Goal: Find specific page/section: Find specific page/section

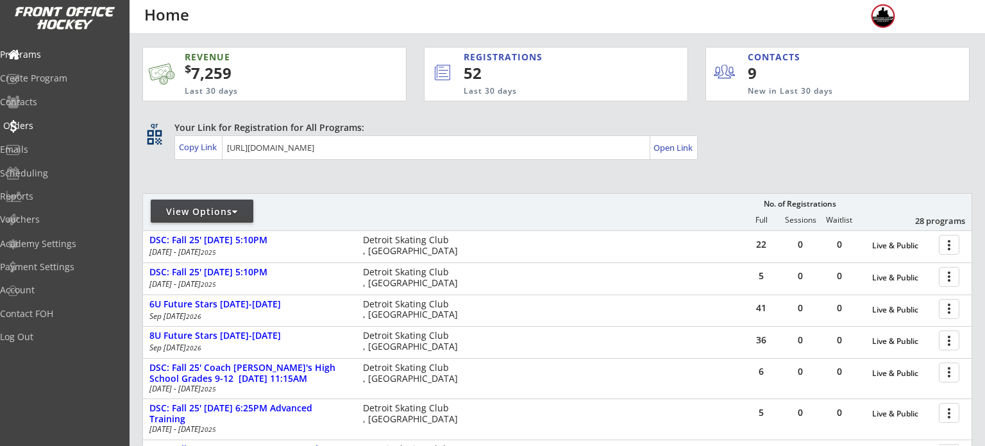
click at [40, 122] on div "Orders" at bounding box center [60, 125] width 115 height 9
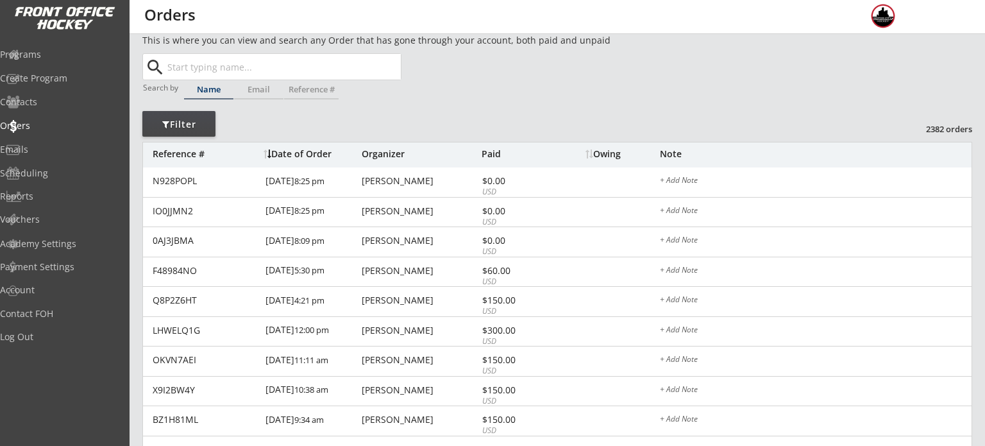
scroll to position [11, 0]
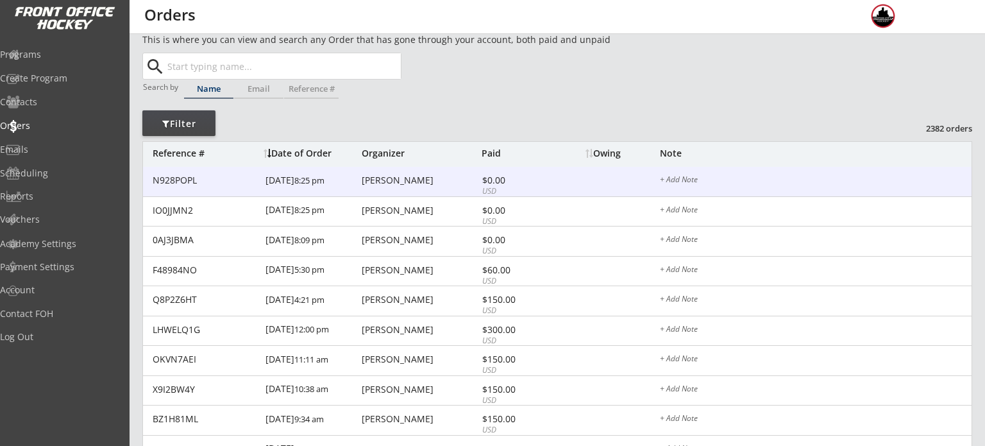
click at [408, 178] on div "[PERSON_NAME]" at bounding box center [420, 180] width 117 height 9
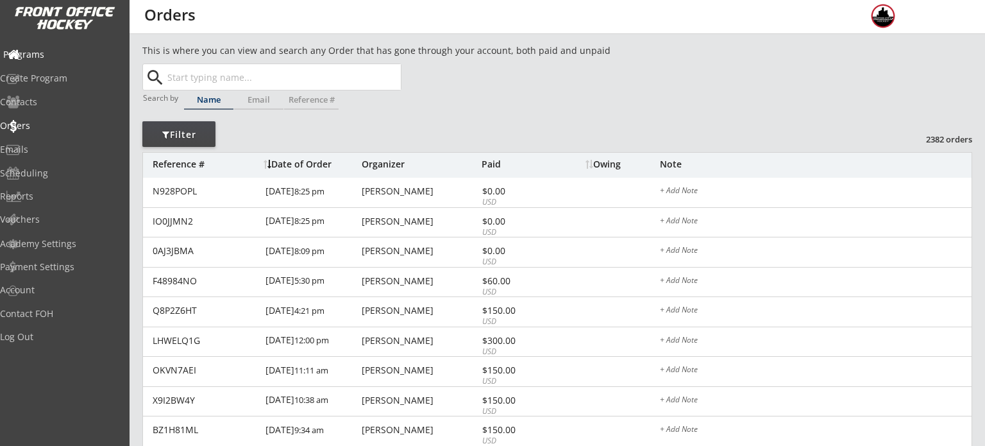
click at [49, 44] on div "Programs" at bounding box center [61, 55] width 122 height 22
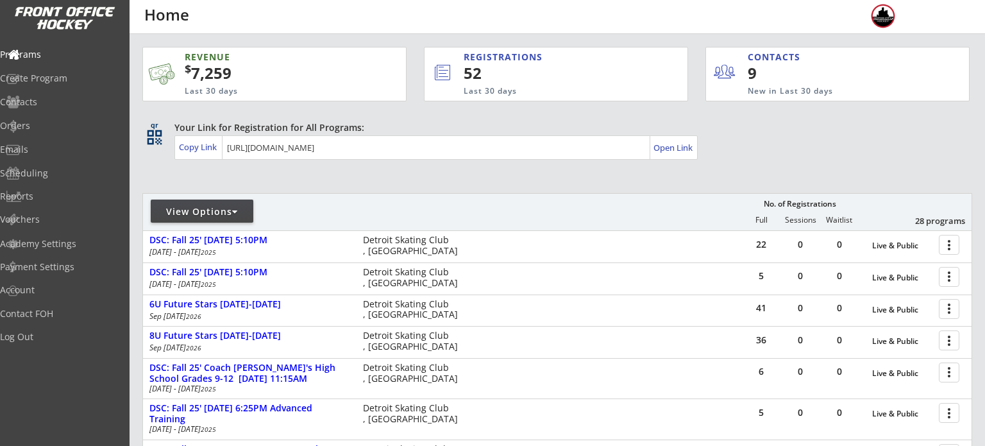
click at [211, 215] on div "View Options" at bounding box center [202, 211] width 103 height 13
select select ""Upcoming Programs""
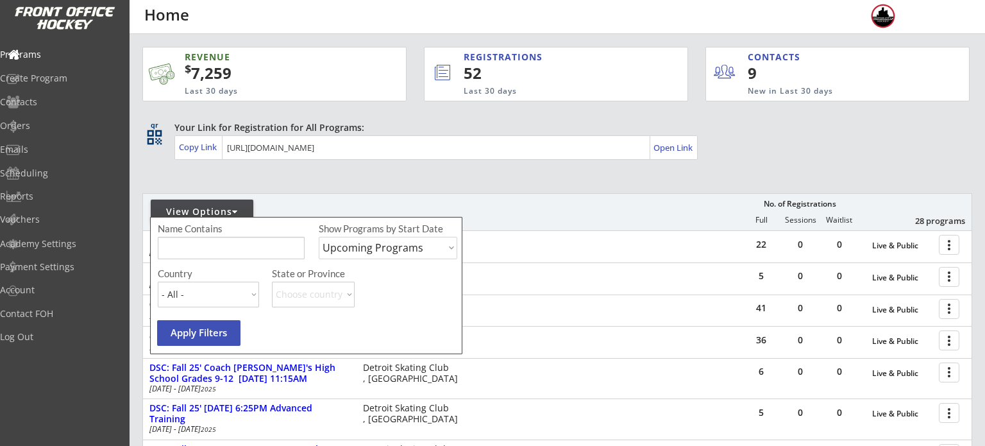
click at [220, 240] on input "input" at bounding box center [231, 248] width 147 height 22
type input "camp"
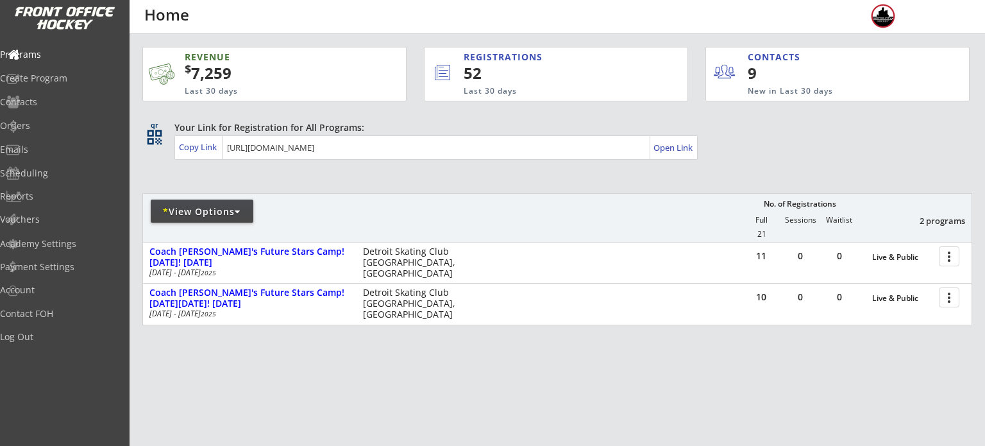
scroll to position [26, 0]
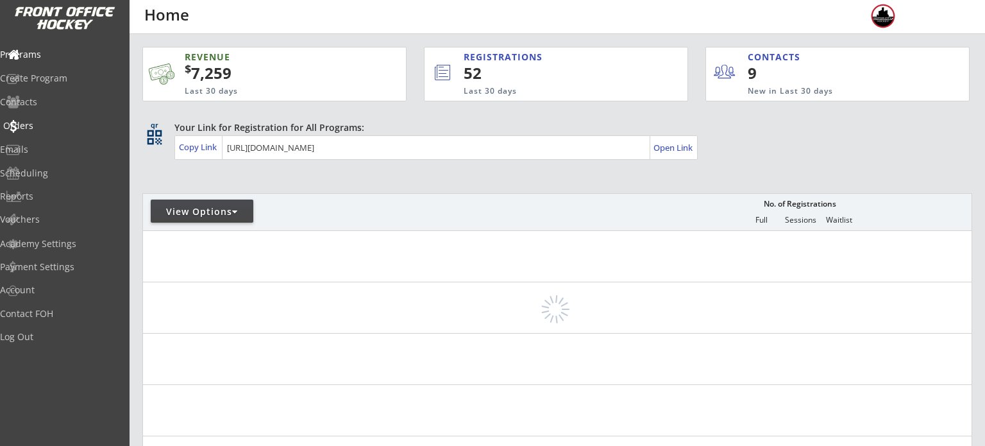
click at [51, 126] on div "Orders" at bounding box center [60, 125] width 115 height 9
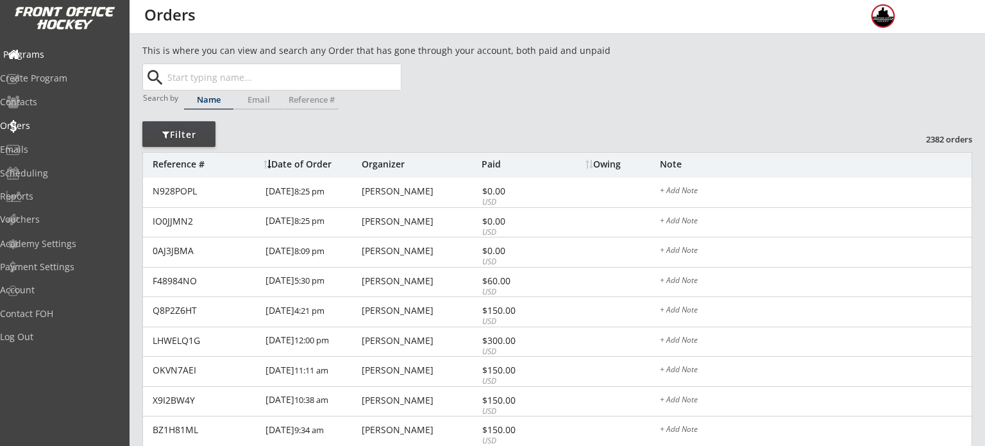
click at [50, 56] on div "Programs" at bounding box center [60, 54] width 115 height 9
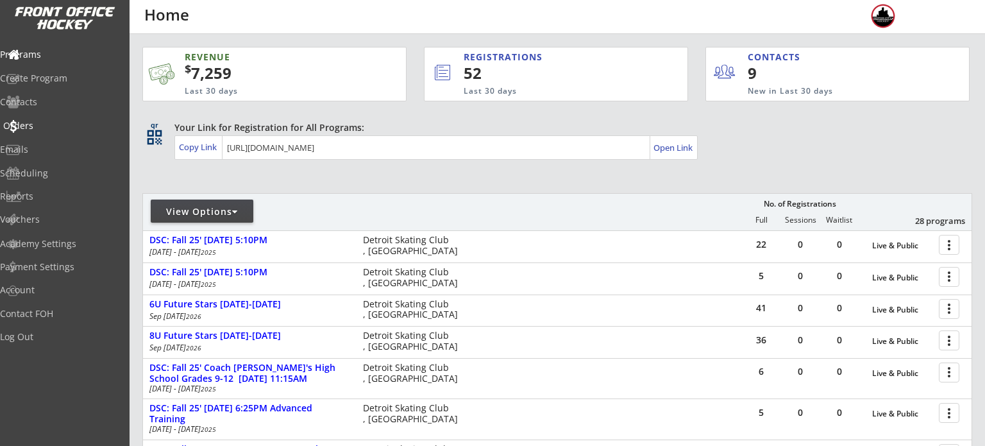
click at [52, 121] on div "Orders" at bounding box center [60, 125] width 115 height 9
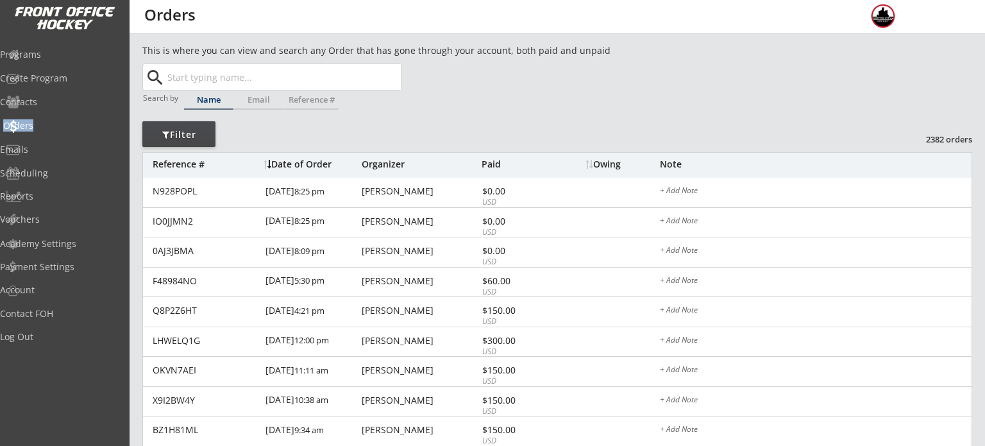
scroll to position [28, 0]
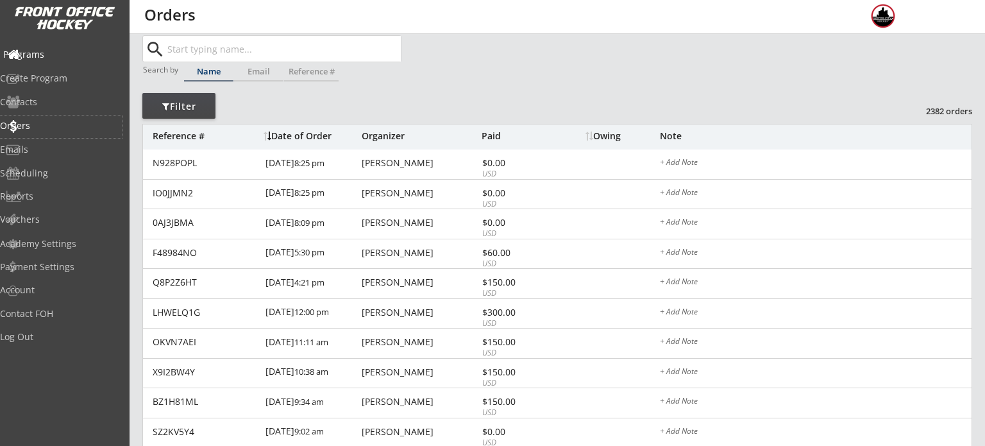
click at [24, 46] on div "Programs" at bounding box center [61, 55] width 122 height 22
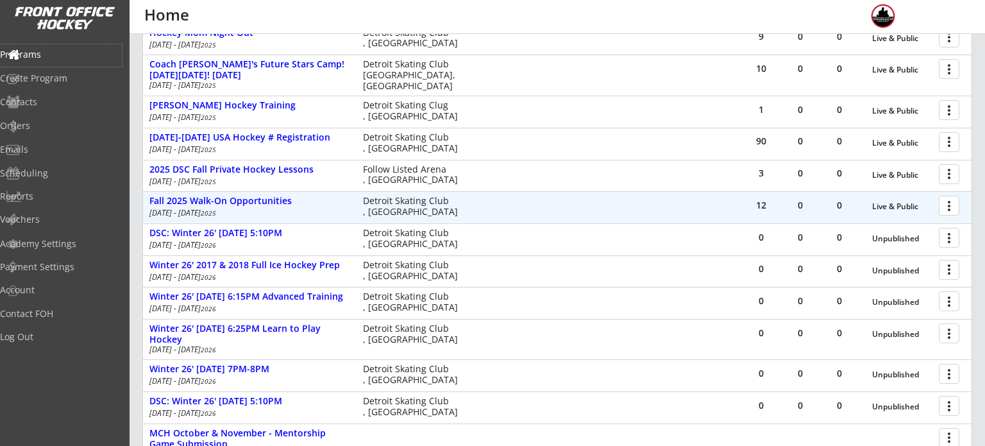
scroll to position [659, 0]
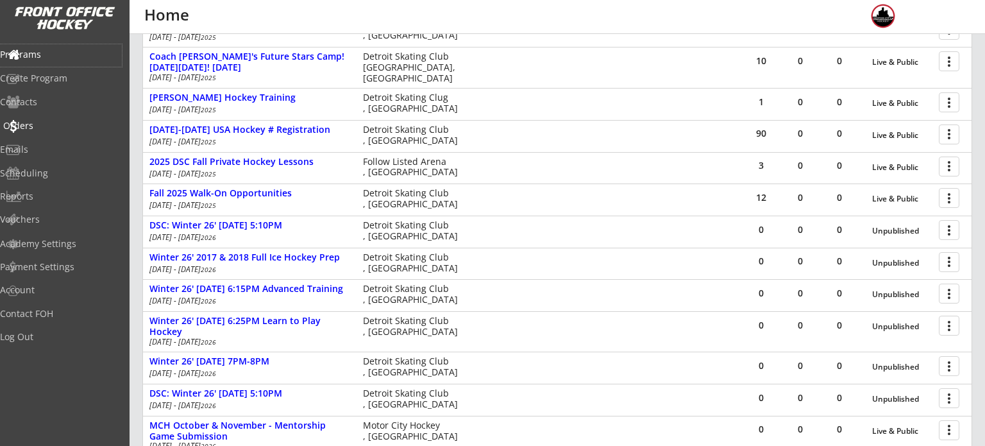
click at [45, 133] on div "Orders" at bounding box center [61, 126] width 122 height 22
click at [44, 133] on div "Orders" at bounding box center [61, 126] width 122 height 22
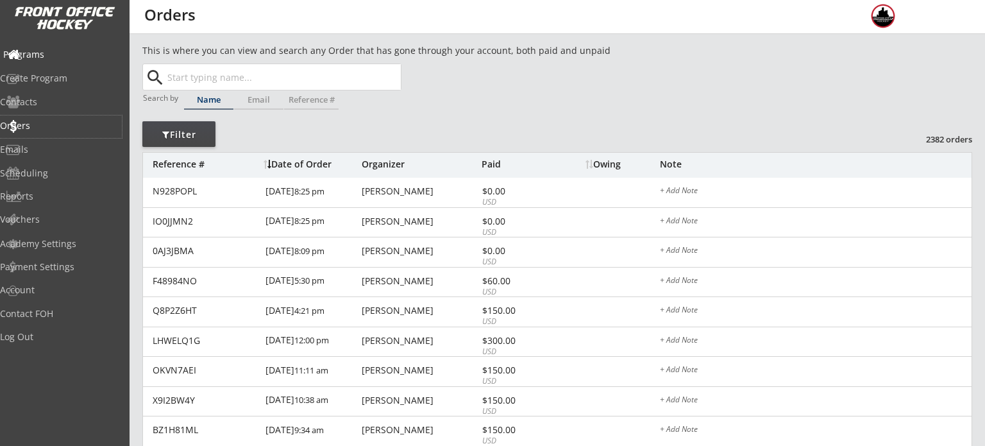
click at [49, 58] on div "Programs" at bounding box center [60, 54] width 115 height 9
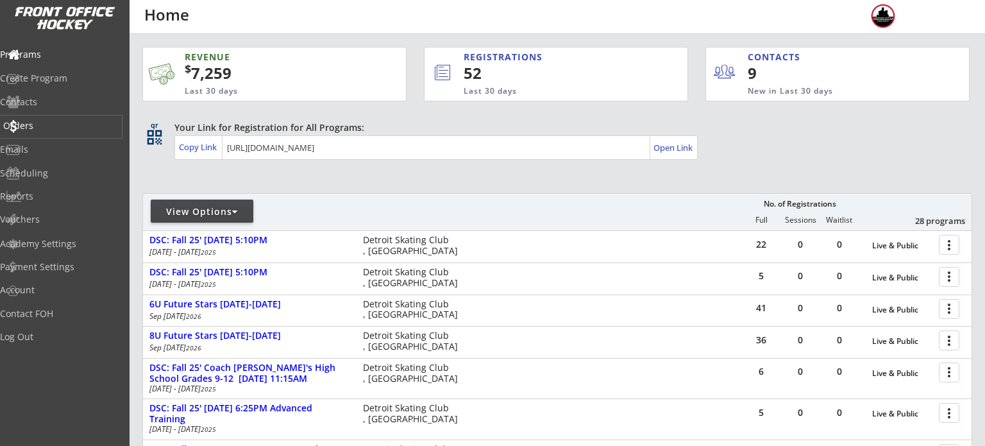
click at [53, 128] on div "Orders" at bounding box center [60, 125] width 115 height 9
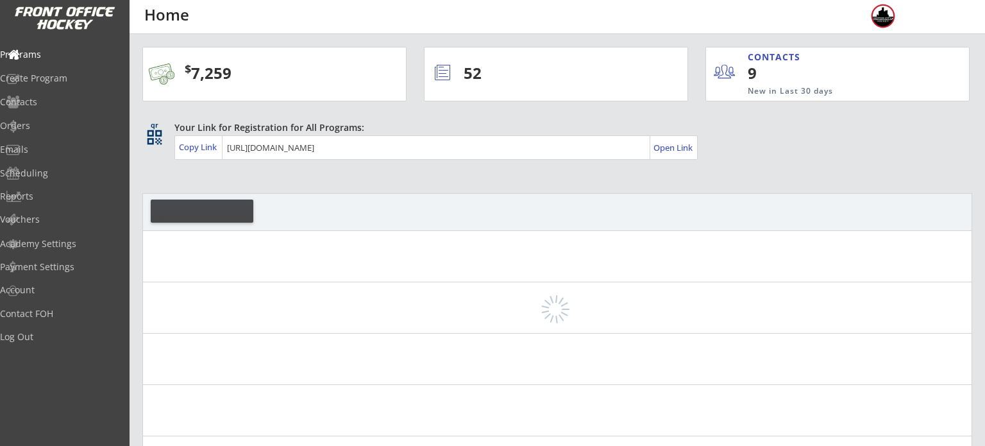
click at [42, 121] on div "Orders" at bounding box center [61, 125] width 122 height 9
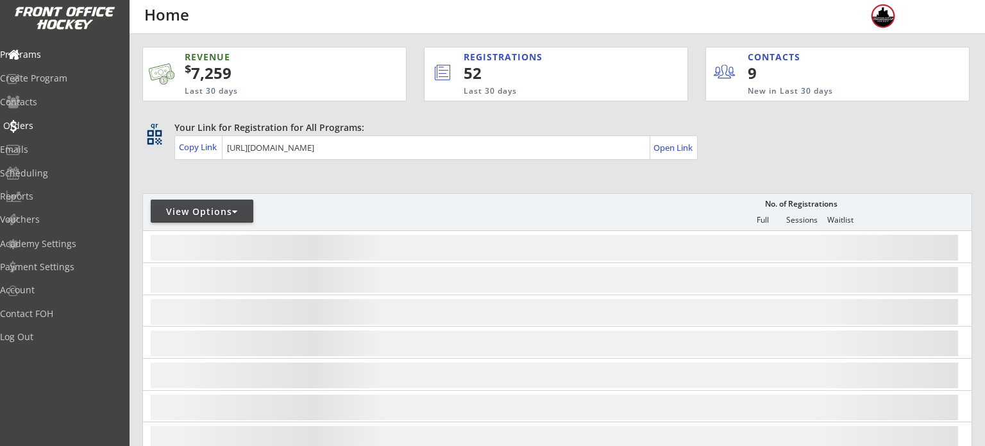
click at [38, 125] on div "Orders" at bounding box center [60, 125] width 115 height 9
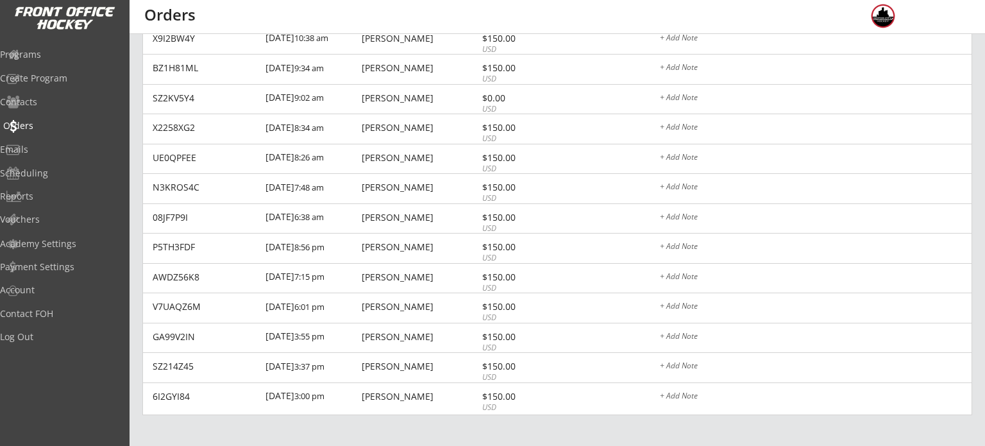
scroll to position [392, 0]
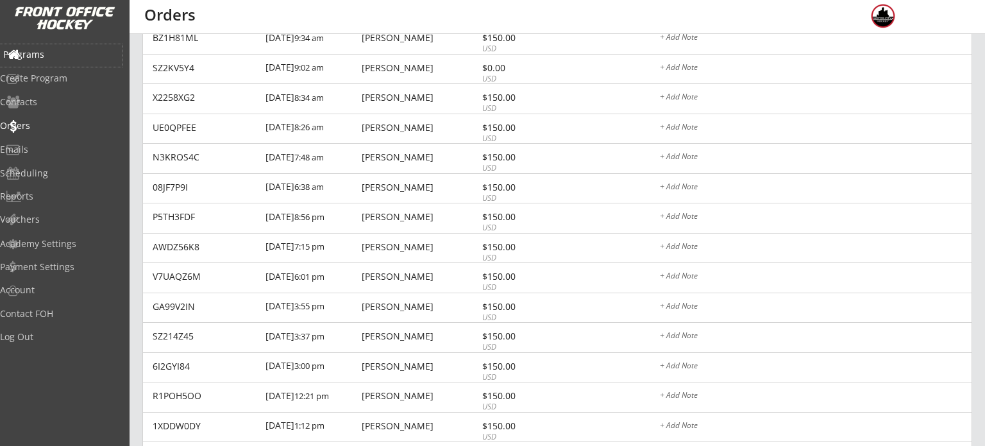
click at [73, 53] on div "Programs" at bounding box center [60, 54] width 115 height 9
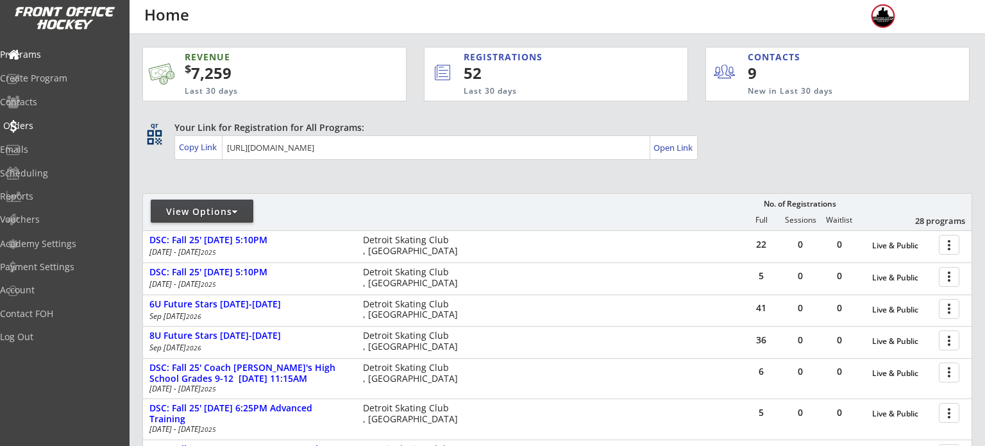
click at [66, 124] on div "Orders" at bounding box center [60, 125] width 115 height 9
